Goal: Check status: Check status

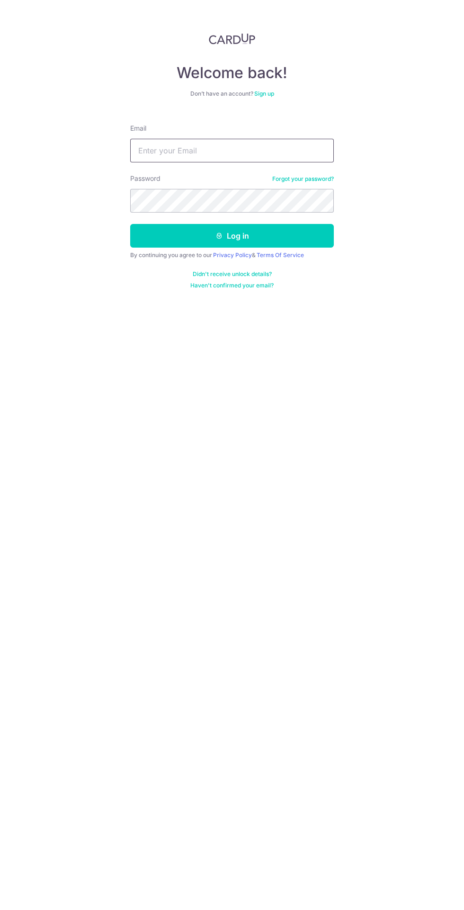
type input "[EMAIL_ADDRESS][DOMAIN_NAME]"
click at [130, 224] on button "Log in" at bounding box center [232, 236] width 204 height 24
click at [315, 237] on button "Log in" at bounding box center [232, 236] width 204 height 24
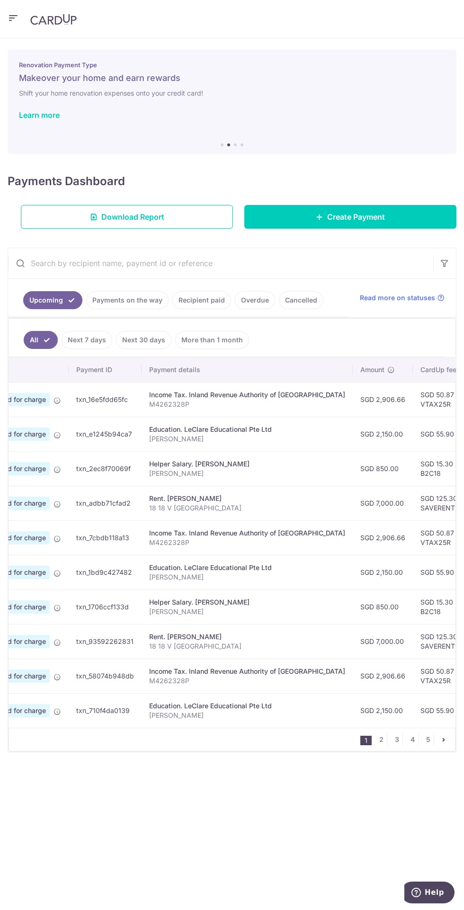
scroll to position [0, 59]
click at [139, 303] on link "Payments on the way" at bounding box center [127, 300] width 82 height 18
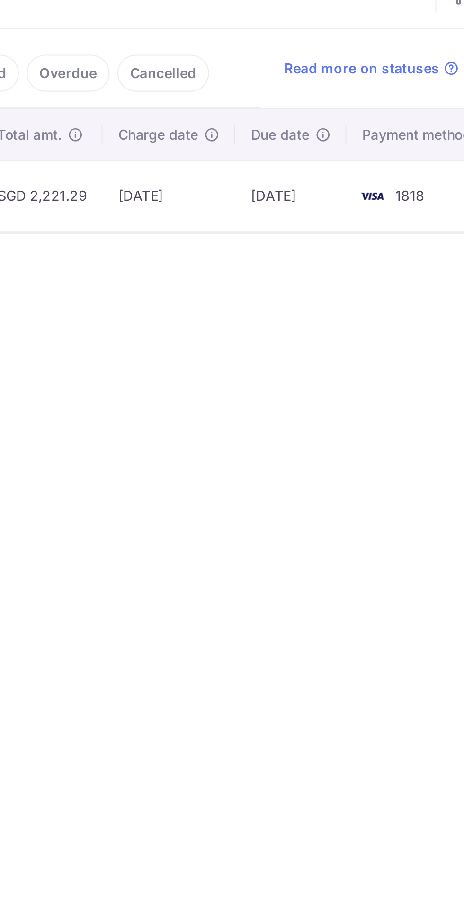
scroll to position [0, 0]
